Goal: Task Accomplishment & Management: Manage account settings

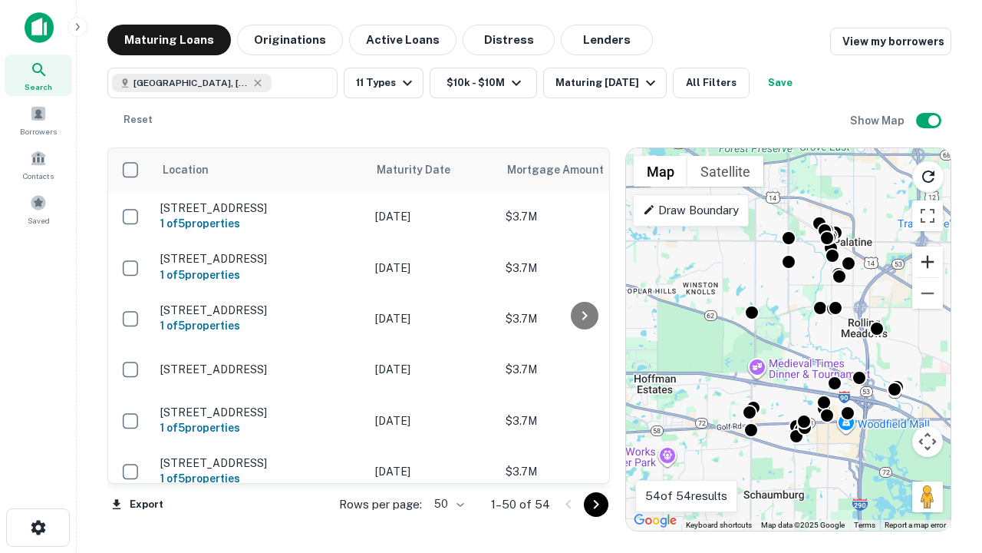
click at [928, 262] on button "Zoom in" at bounding box center [927, 261] width 31 height 31
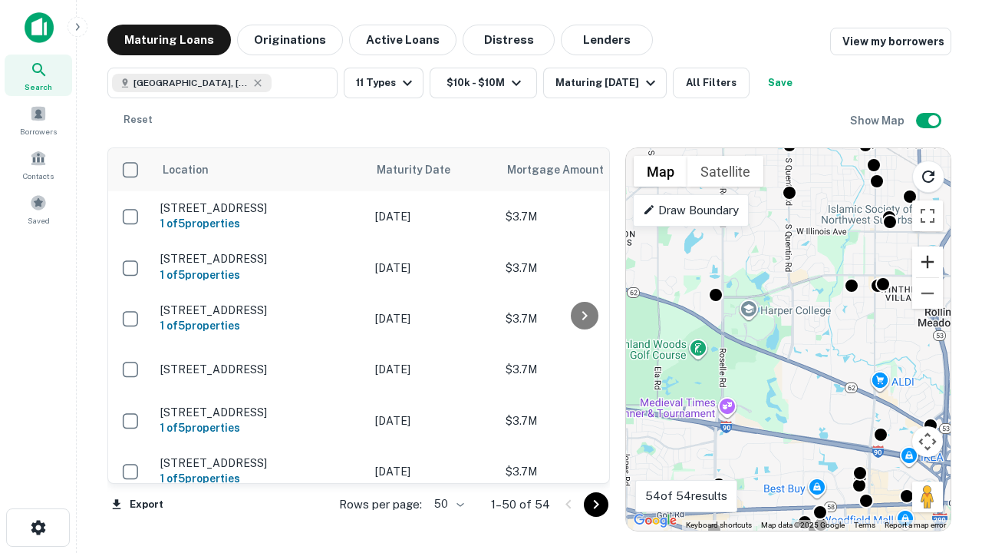
click at [928, 262] on button "Zoom in" at bounding box center [927, 261] width 31 height 31
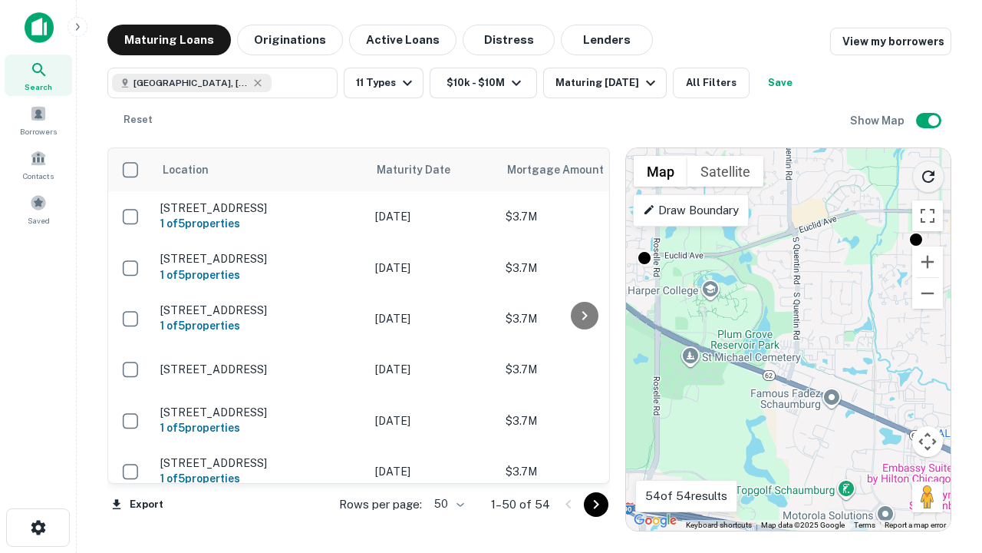
click at [929, 173] on icon "Reload search area" at bounding box center [928, 176] width 18 height 18
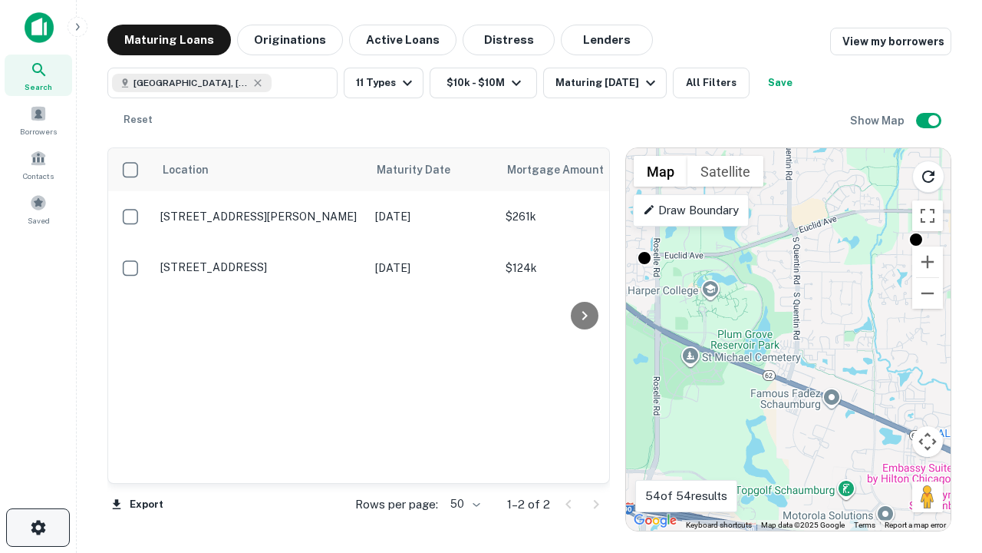
click at [38, 527] on icon "button" at bounding box center [38, 527] width 18 height 18
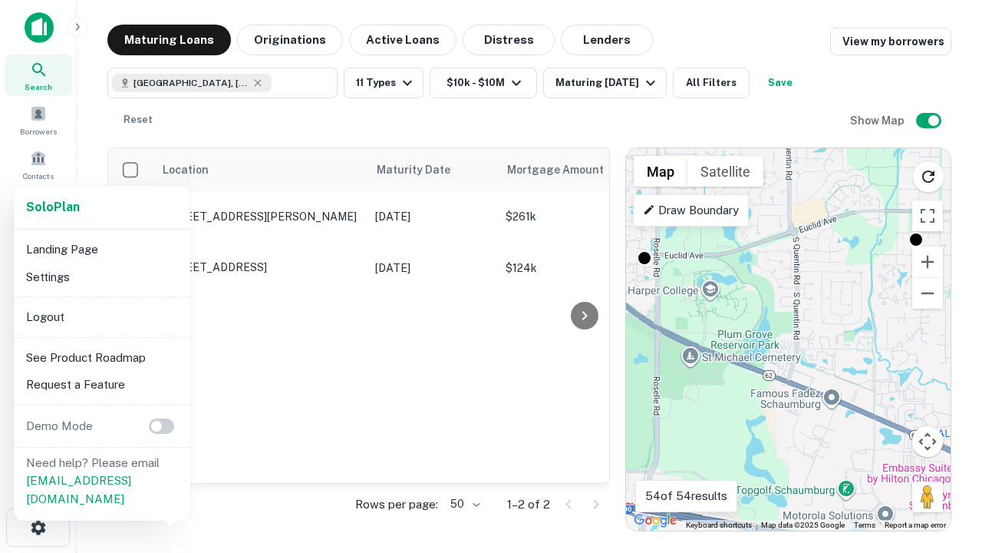
click at [101, 316] on li "Logout" at bounding box center [102, 317] width 164 height 28
